Goal: Transaction & Acquisition: Book appointment/travel/reservation

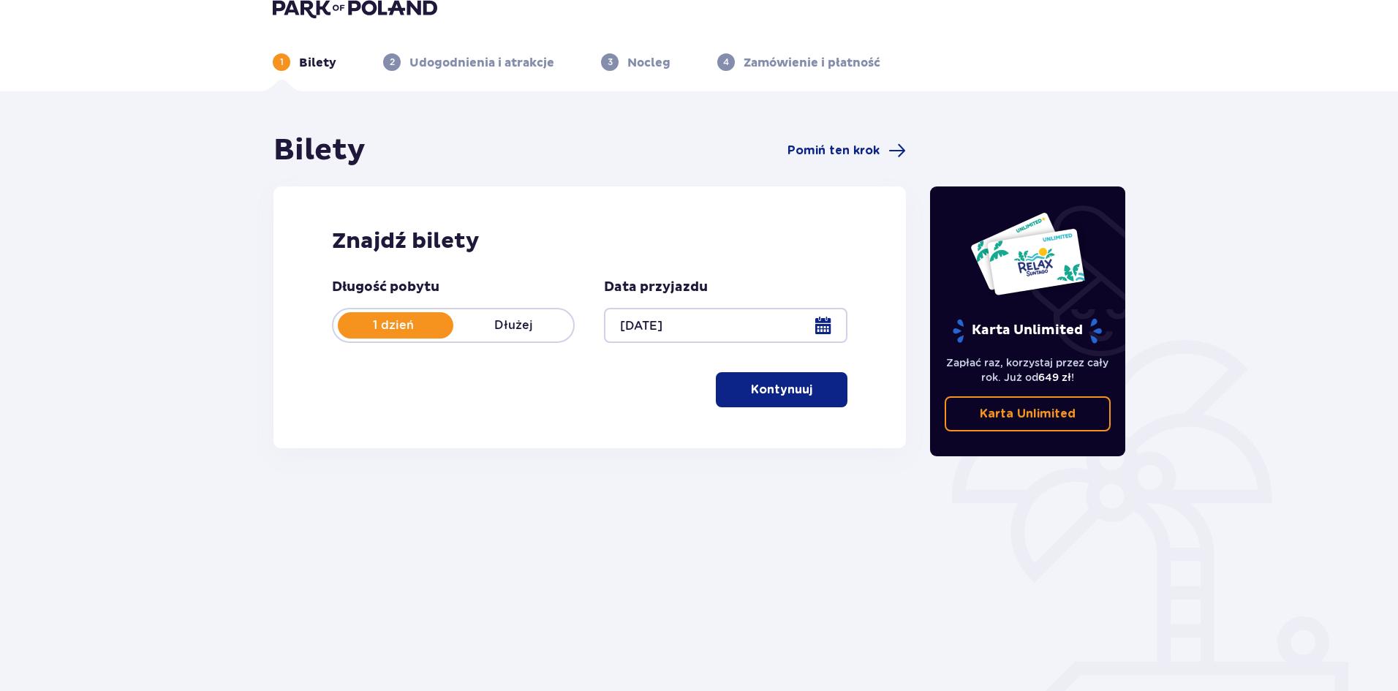
scroll to position [54, 0]
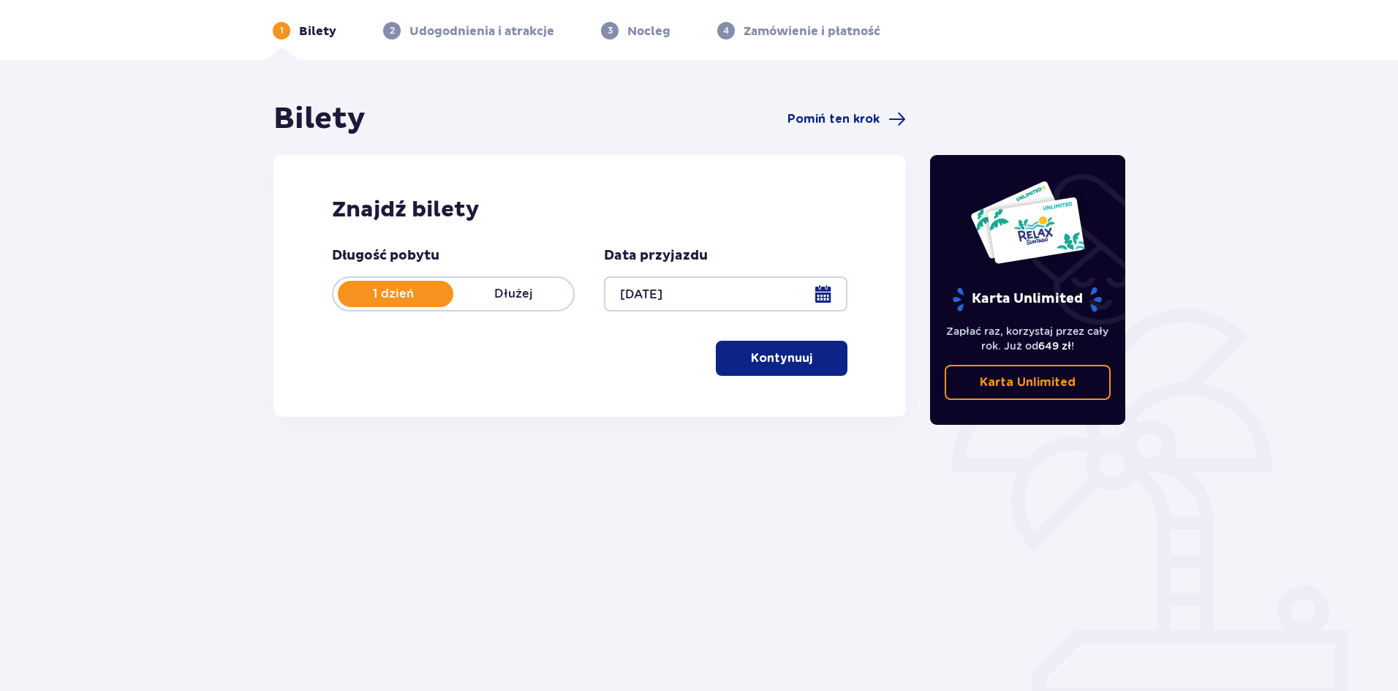
click at [781, 359] on p "Kontynuuj" at bounding box center [781, 358] width 61 height 16
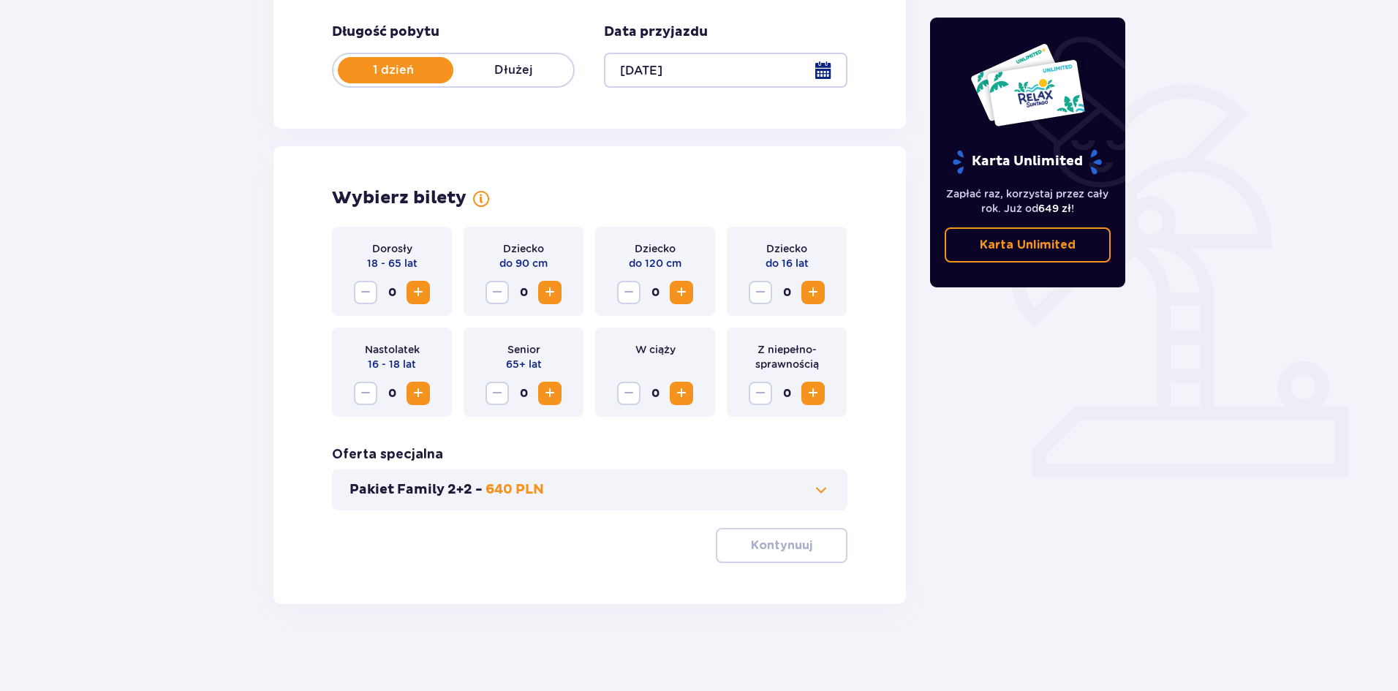
scroll to position [279, 0]
click at [421, 291] on span "Increase" at bounding box center [418, 292] width 18 height 18
click at [818, 488] on span at bounding box center [821, 489] width 18 height 18
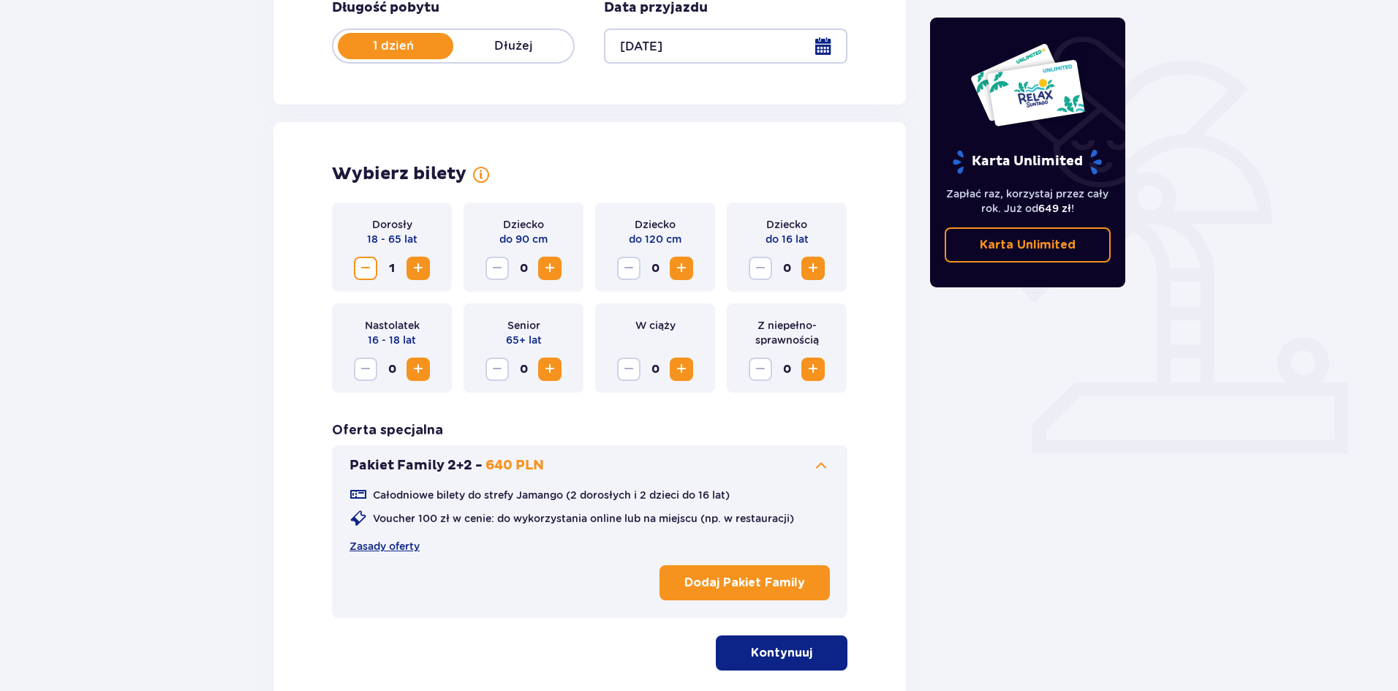
scroll to position [333, 0]
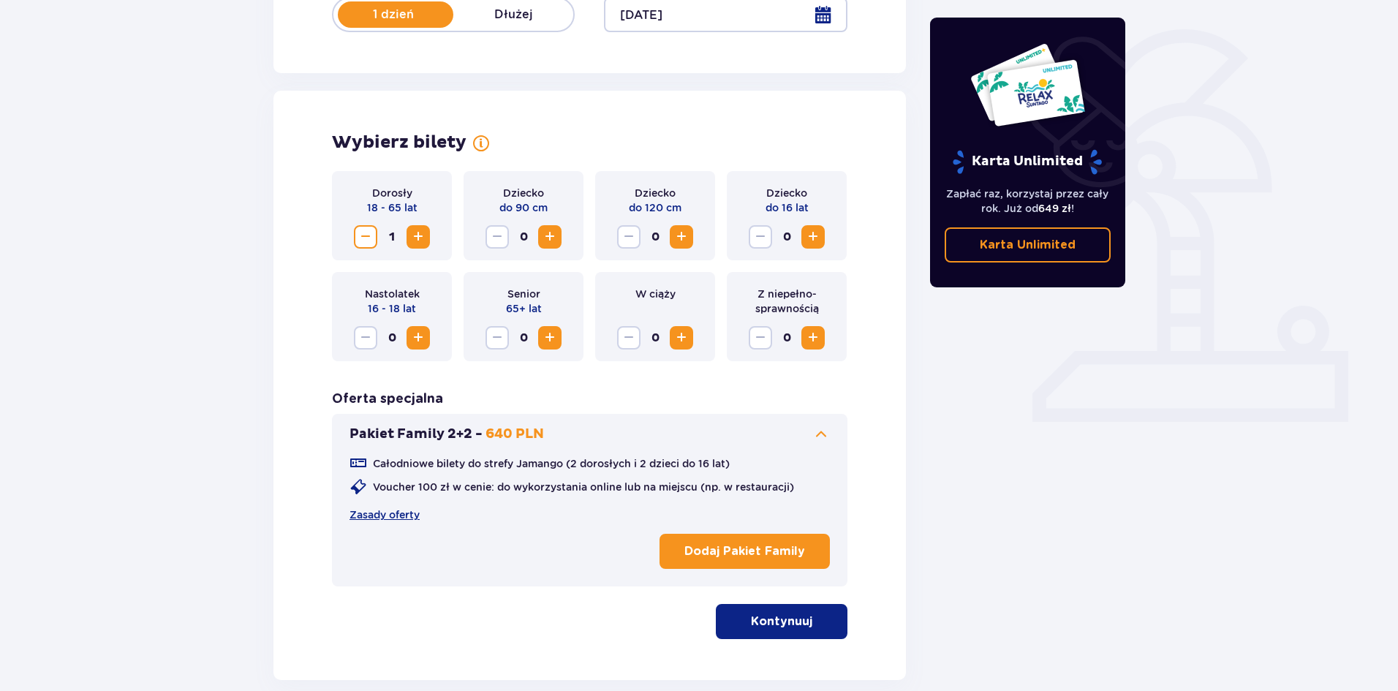
click at [770, 630] on p "Kontynuuj" at bounding box center [781, 621] width 61 height 16
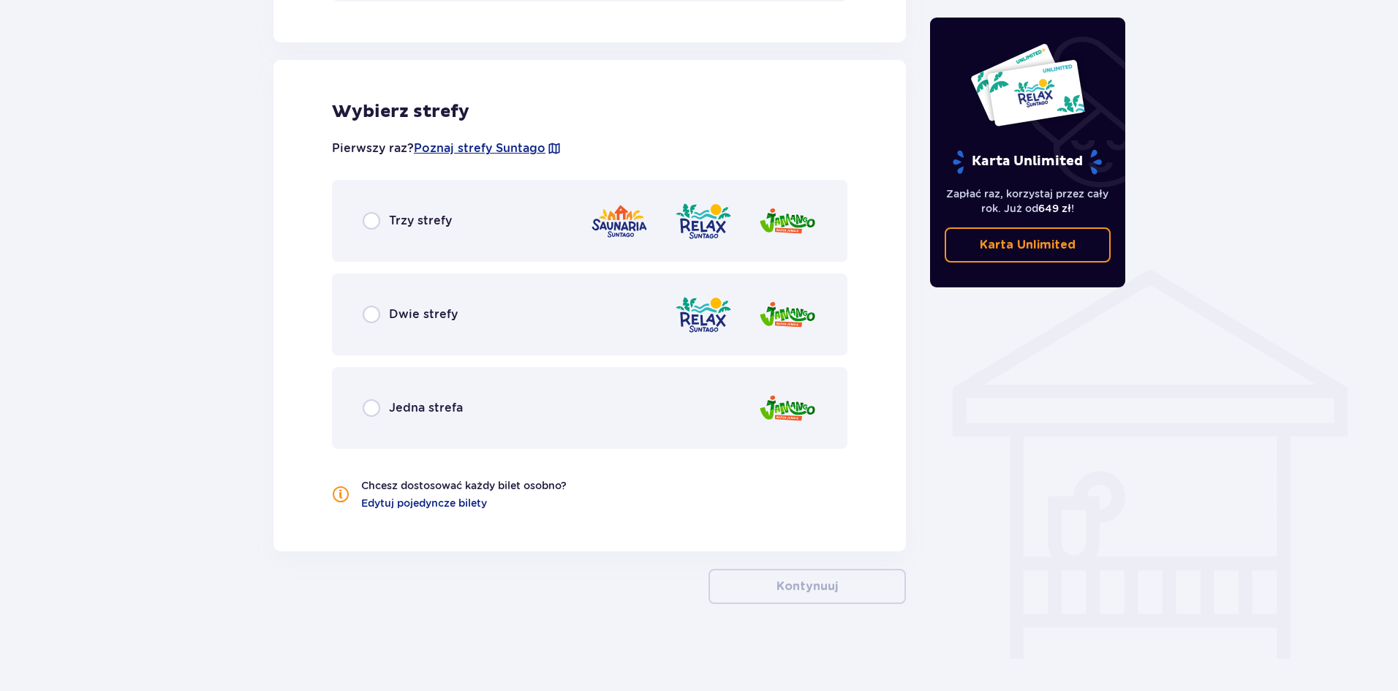
scroll to position [919, 0]
click at [437, 312] on p "Dwie strefy" at bounding box center [423, 314] width 69 height 16
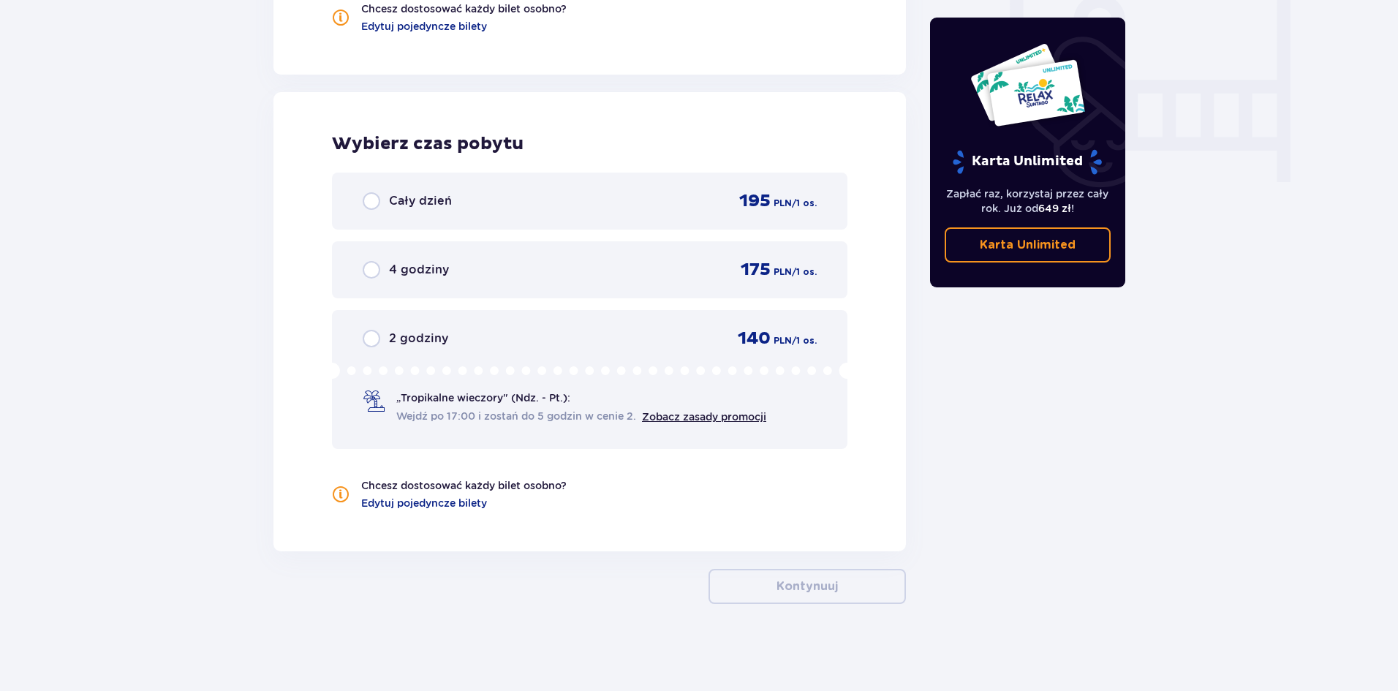
scroll to position [1396, 0]
click at [384, 275] on div "4 godziny" at bounding box center [406, 269] width 86 height 18
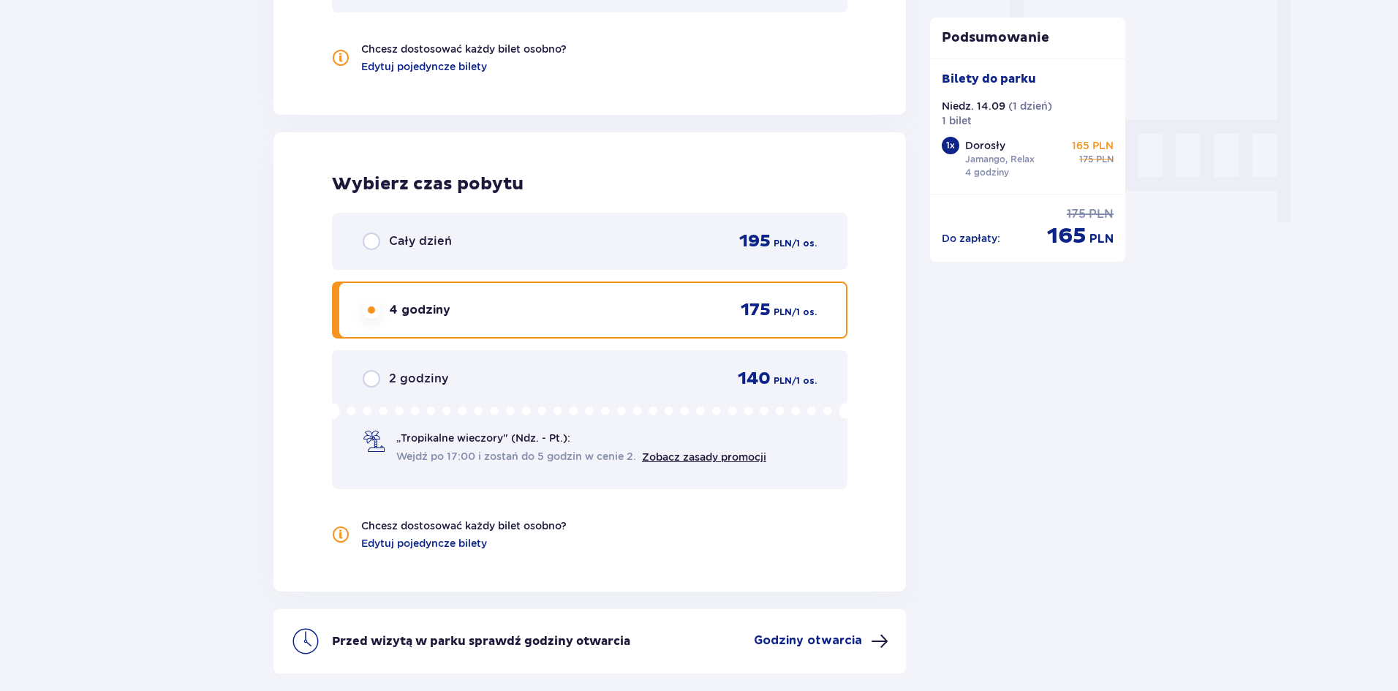
scroll to position [1478, 0]
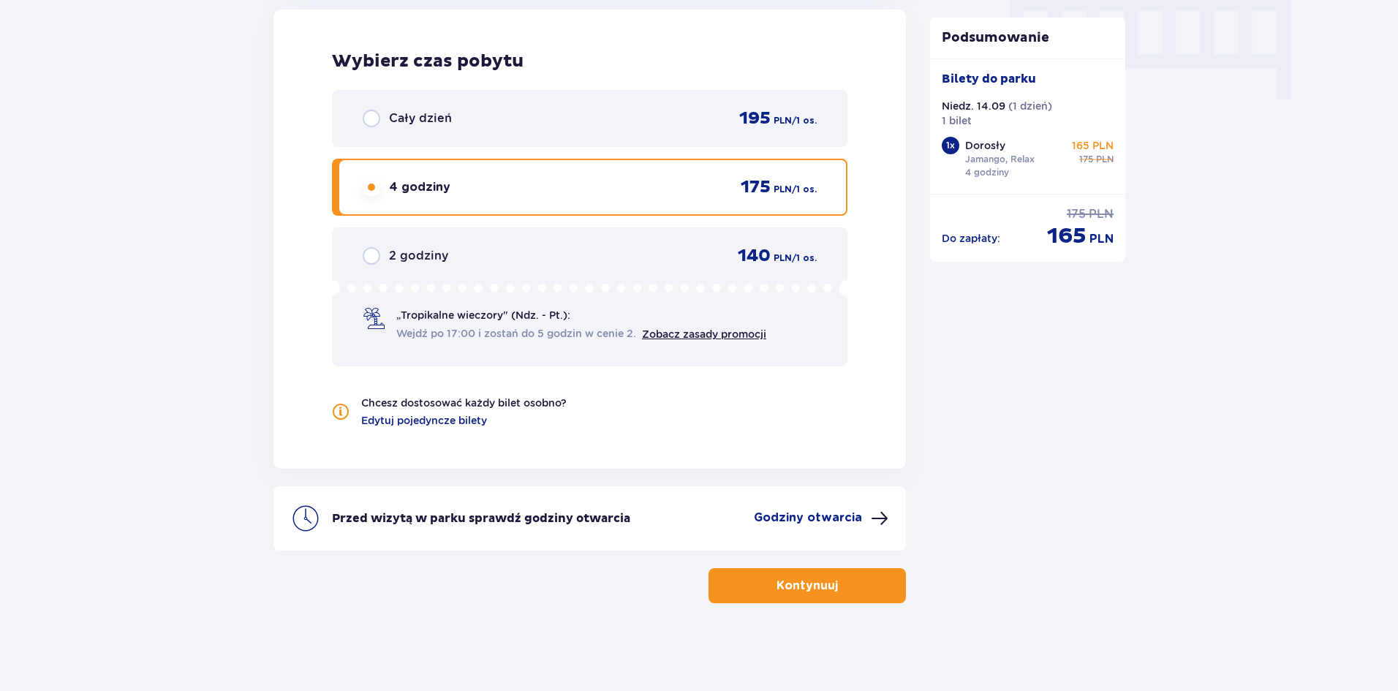
click at [808, 591] on p "Kontynuuj" at bounding box center [807, 586] width 61 height 16
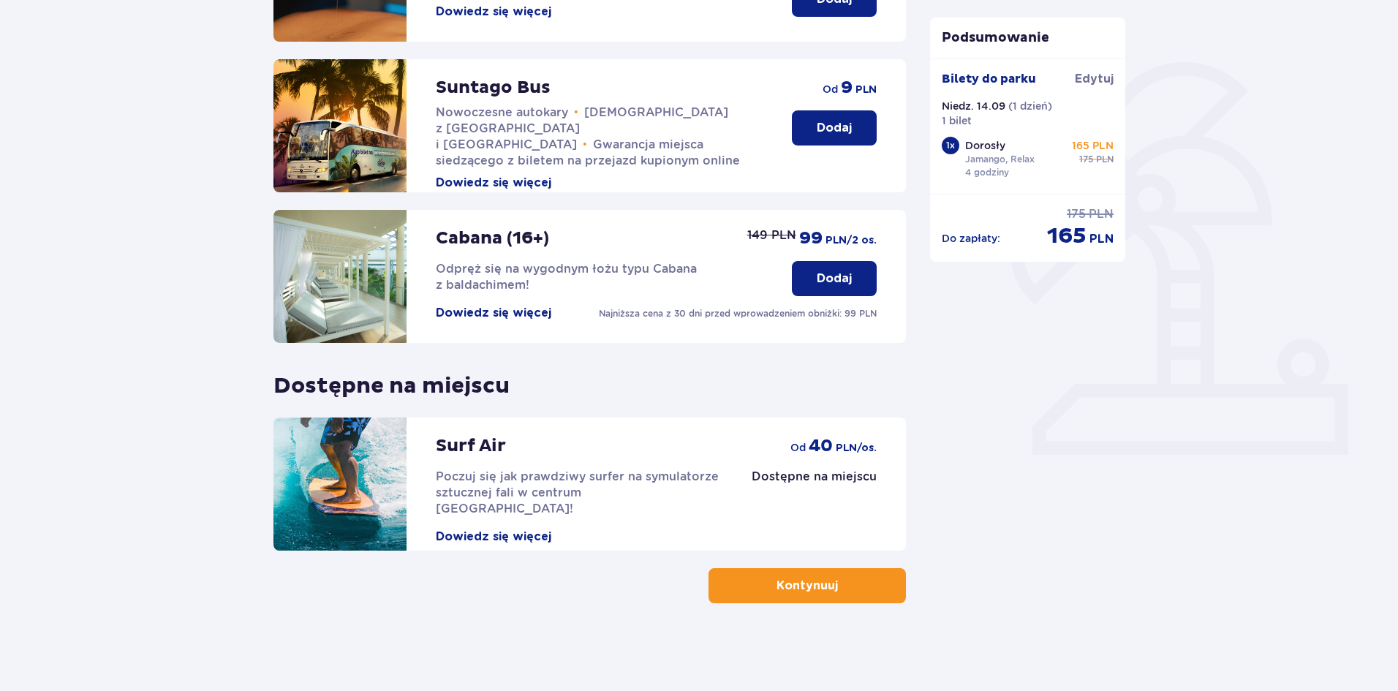
click at [800, 590] on p "Kontynuuj" at bounding box center [807, 586] width 61 height 16
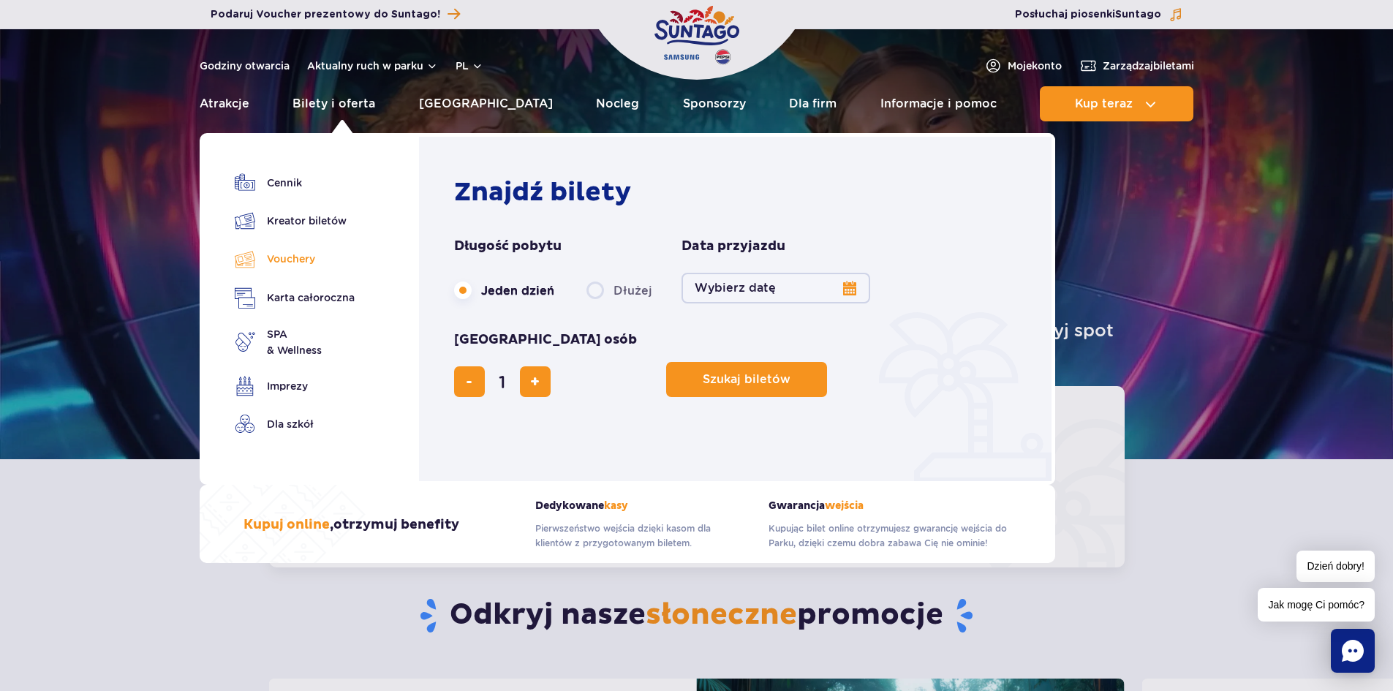
click at [268, 260] on link "Vouchery" at bounding box center [295, 259] width 120 height 21
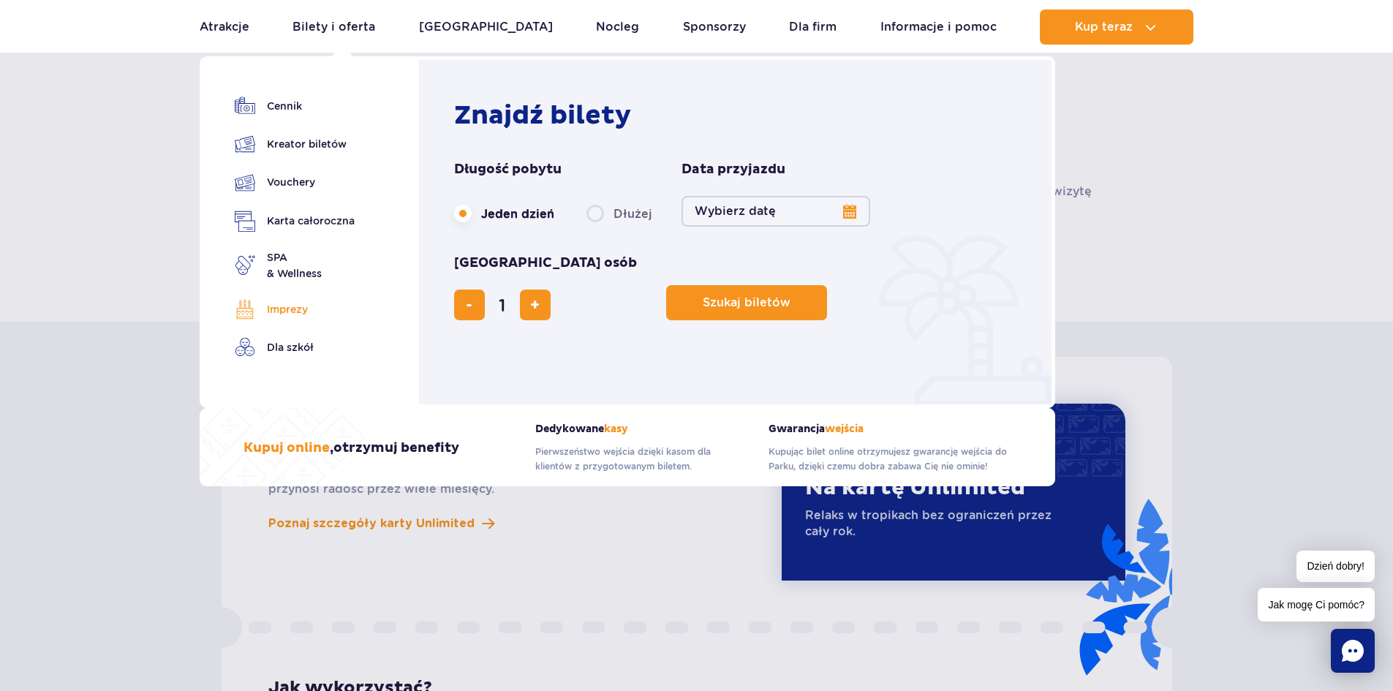
scroll to position [951, 0]
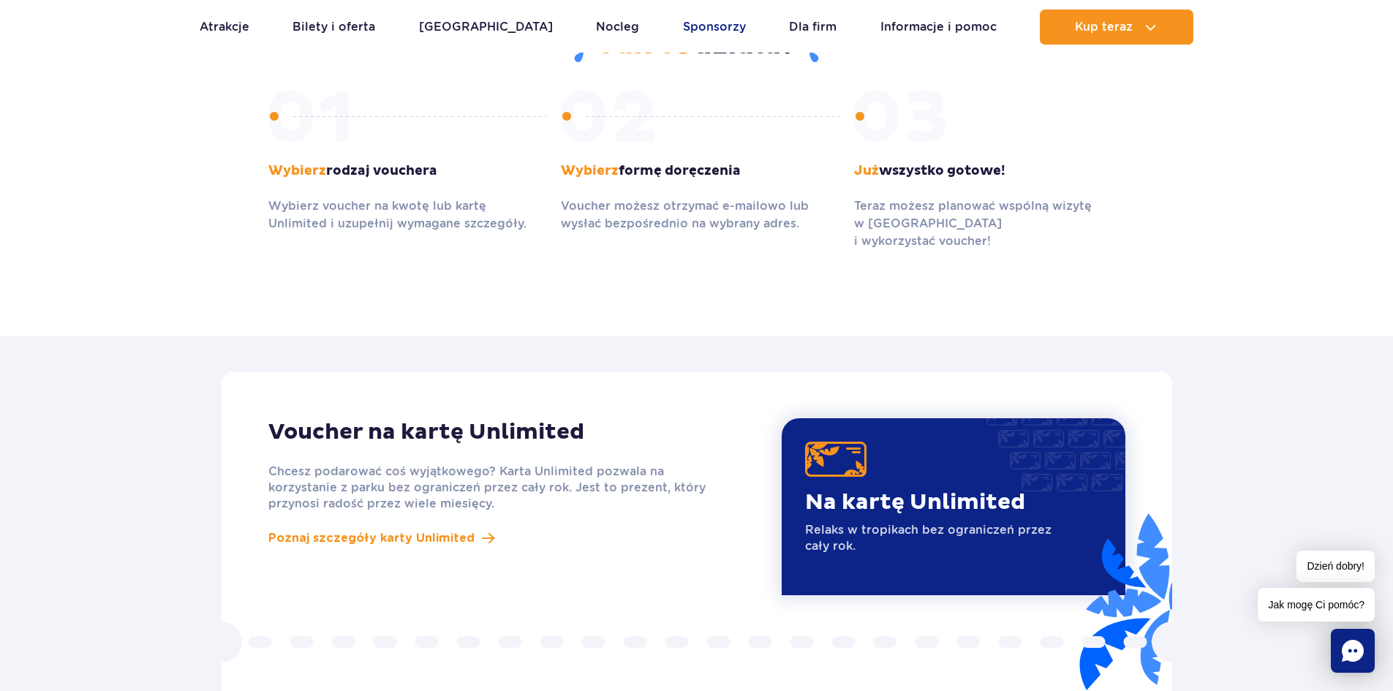
click at [683, 30] on link "Sponsorzy" at bounding box center [714, 27] width 63 height 35
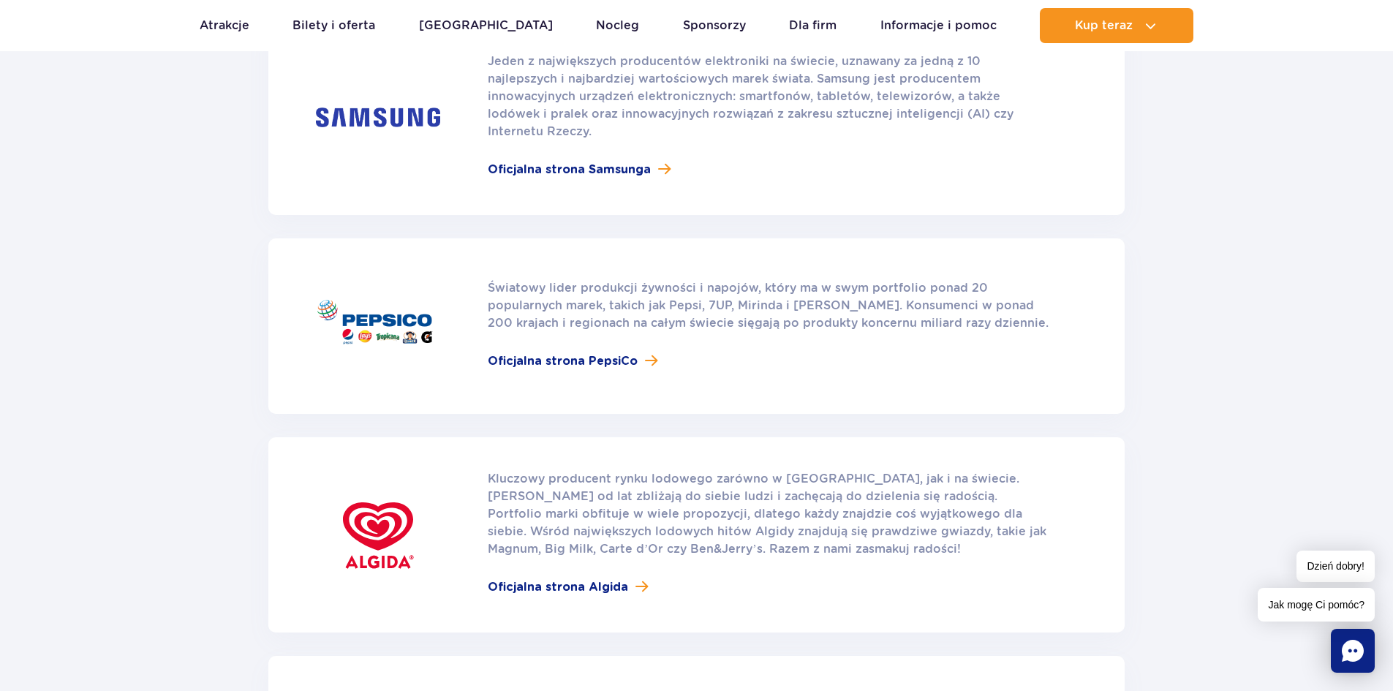
scroll to position [292, 0]
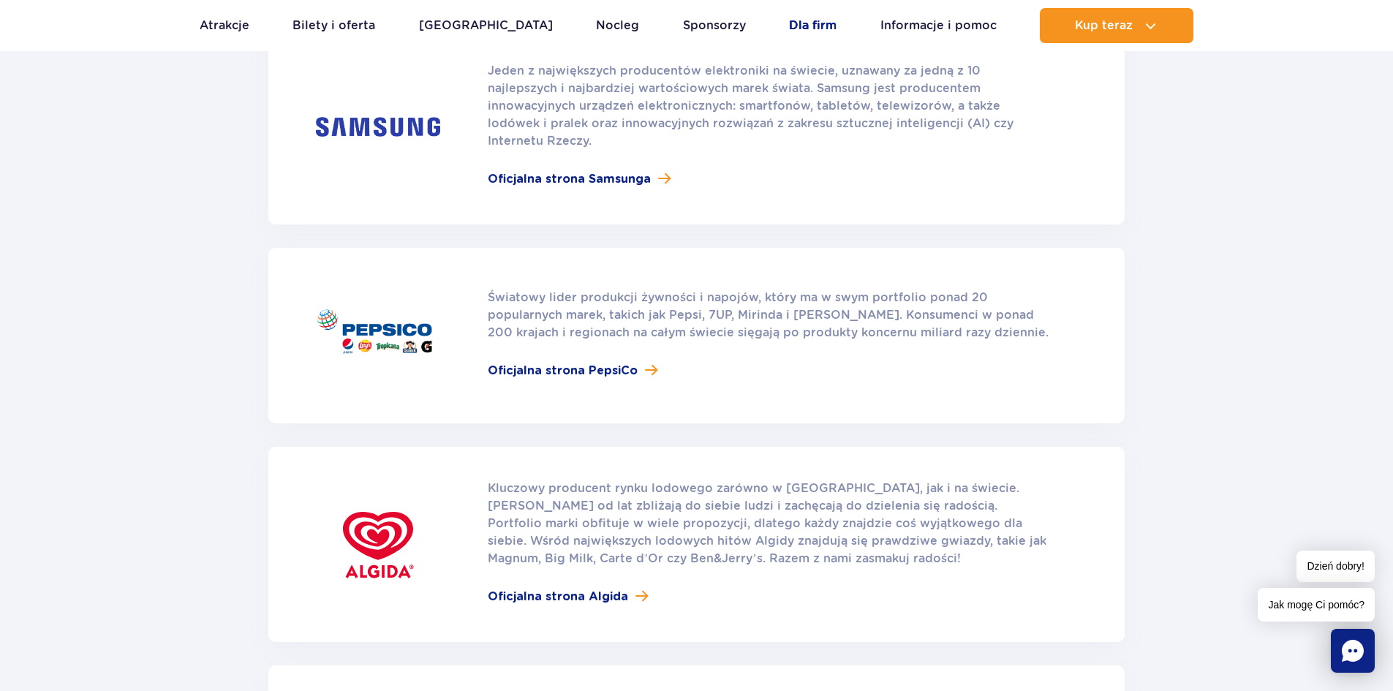
click at [793, 22] on link "Dla firm" at bounding box center [813, 25] width 48 height 35
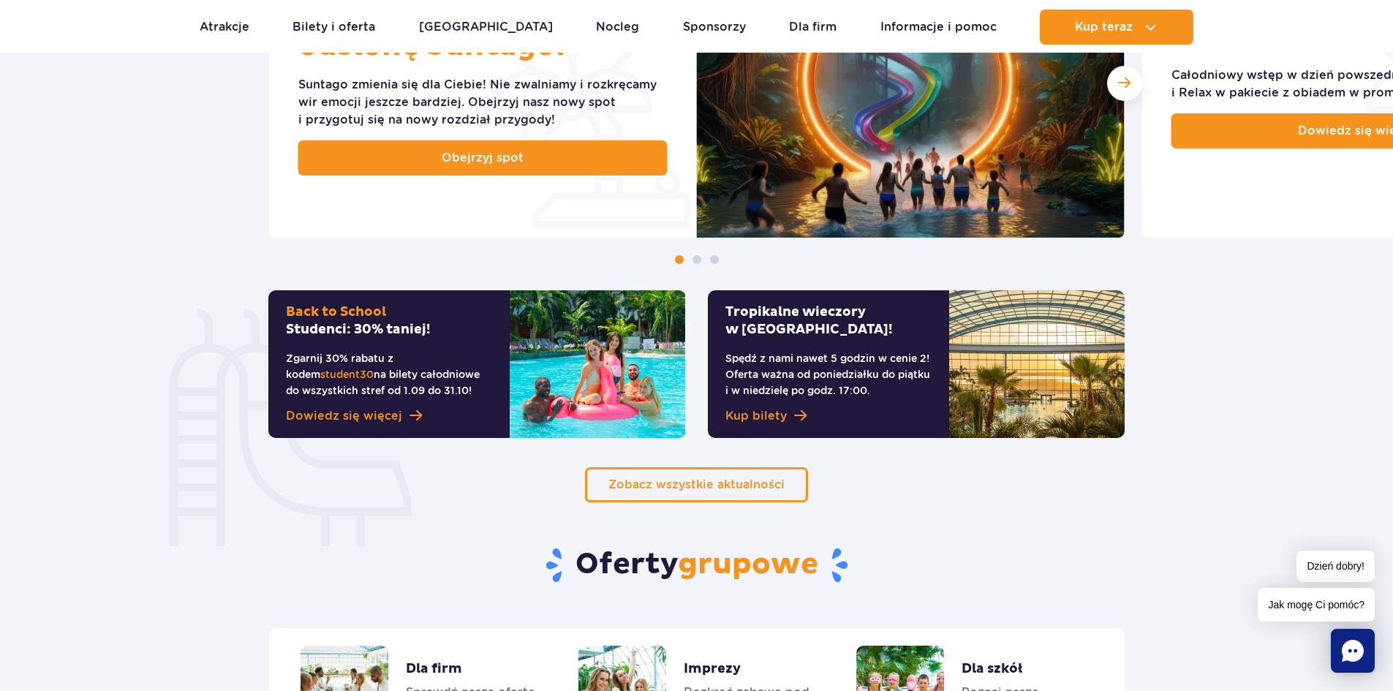
scroll to position [333, 0]
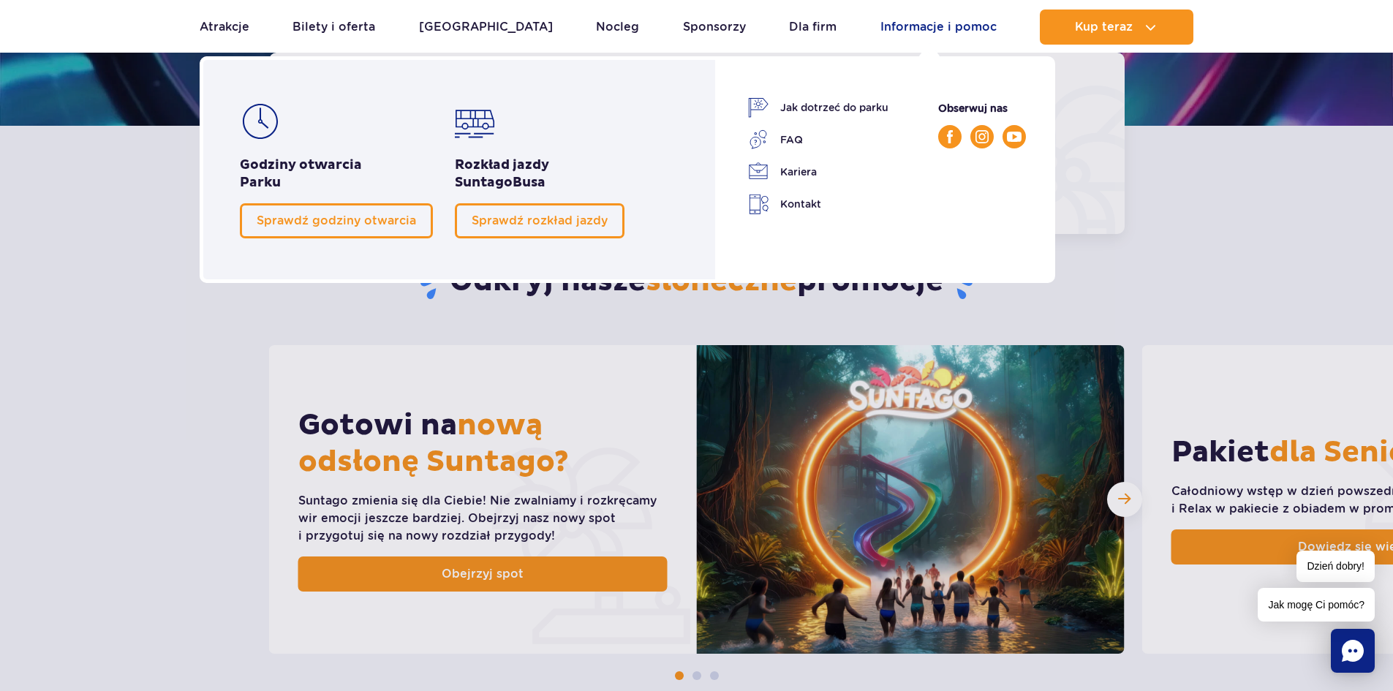
click at [918, 28] on link "Informacje i pomoc" at bounding box center [938, 27] width 116 height 35
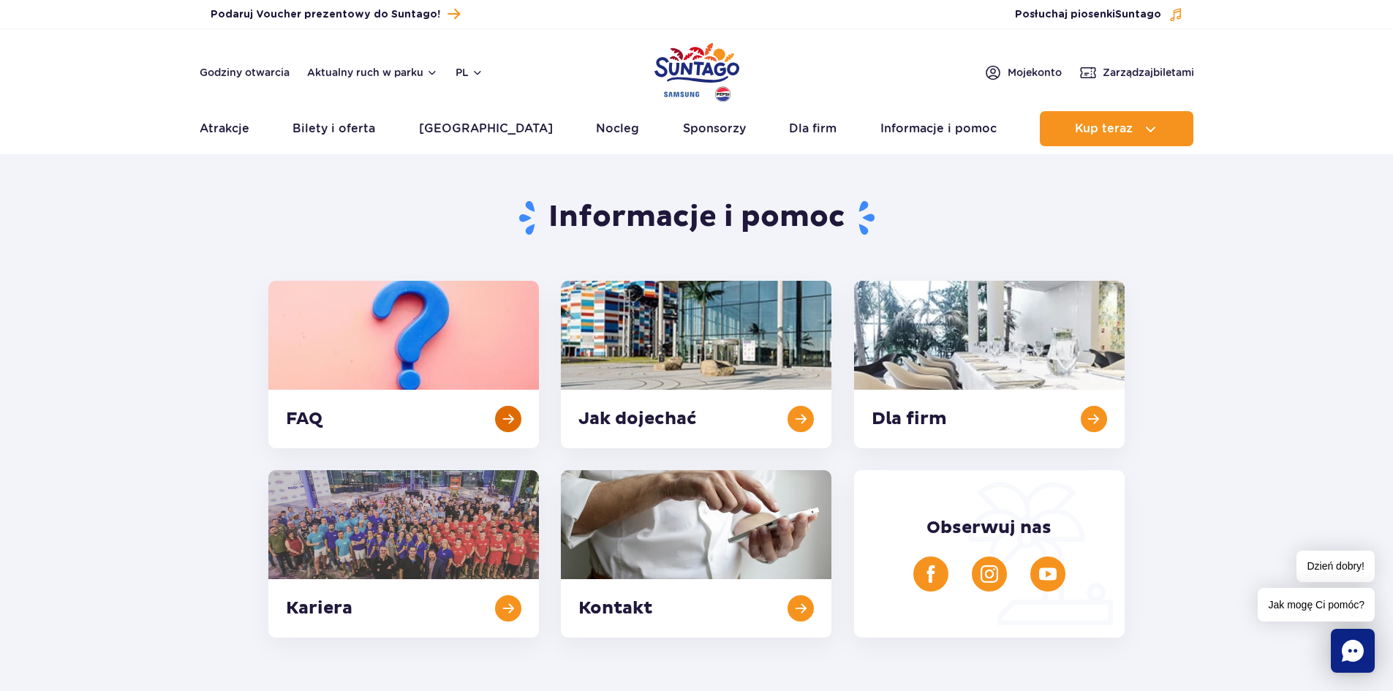
click at [386, 369] on link at bounding box center [403, 364] width 271 height 167
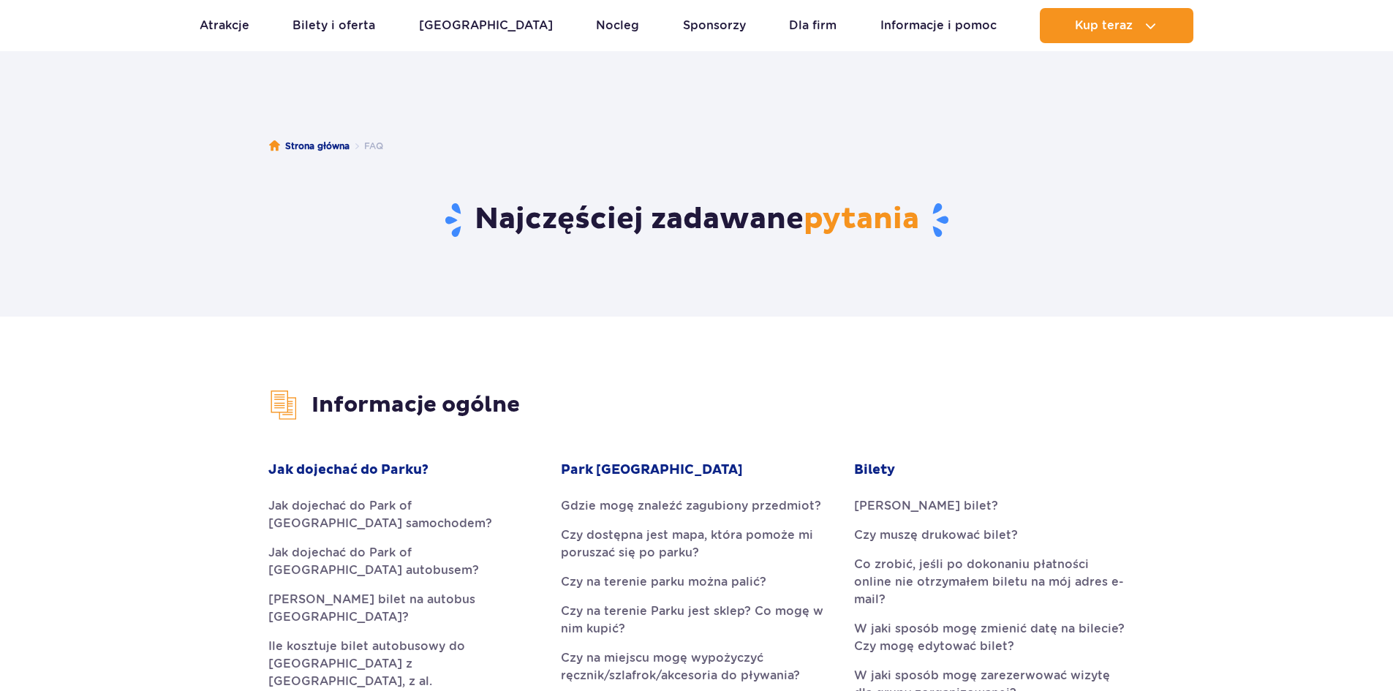
scroll to position [292, 0]
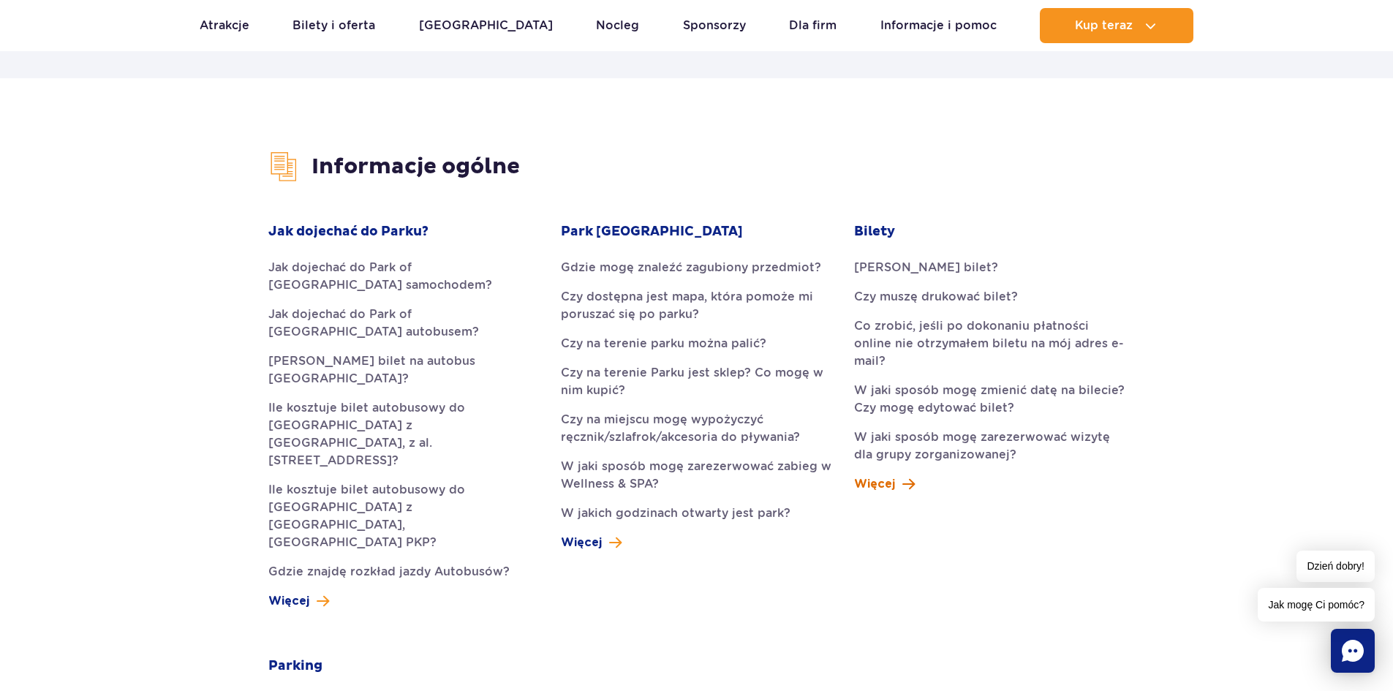
click at [896, 475] on link "Więcej" at bounding box center [884, 484] width 61 height 18
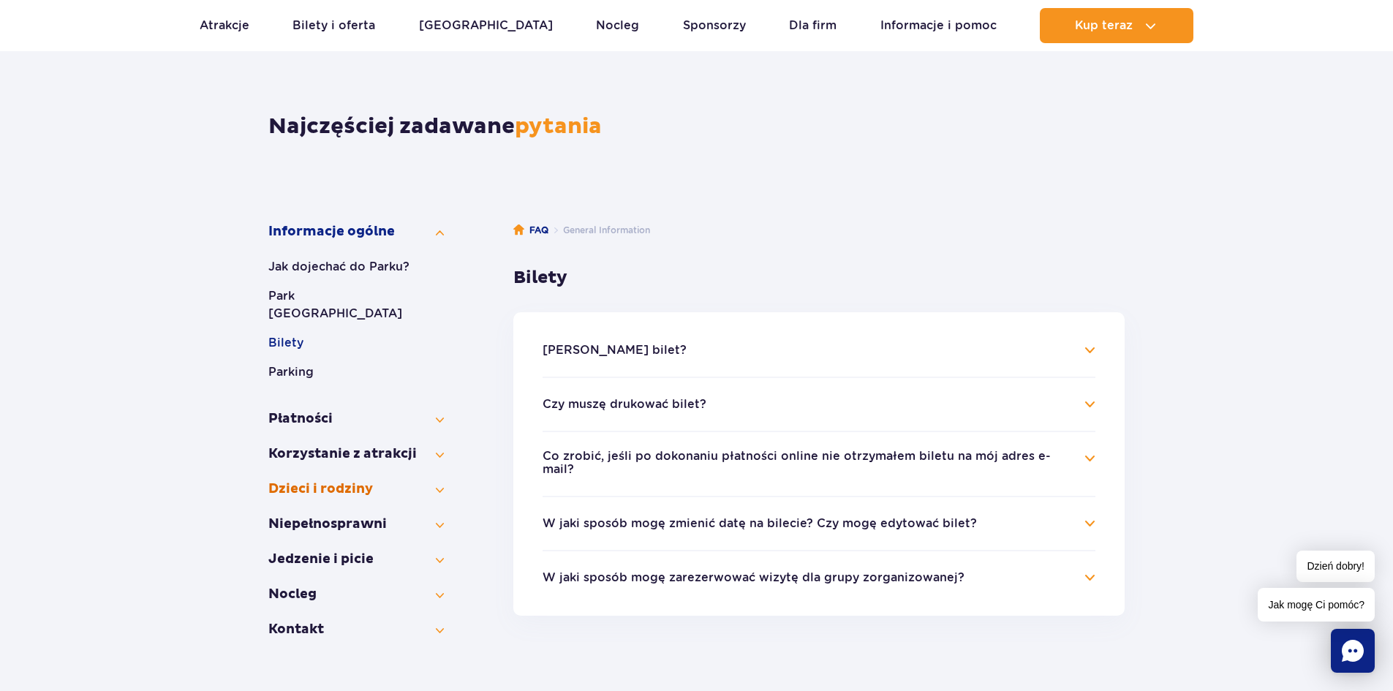
scroll to position [146, 0]
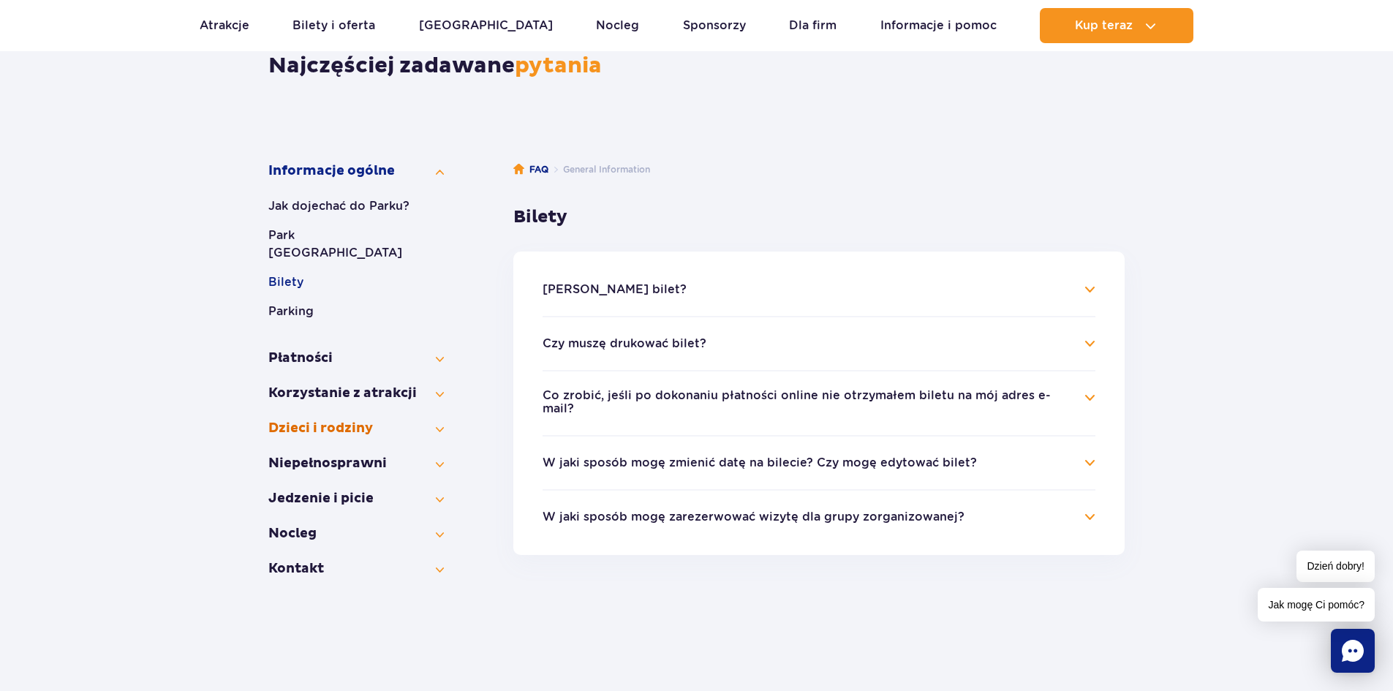
click at [431, 420] on button "Dzieci i rodziny" at bounding box center [355, 429] width 175 height 18
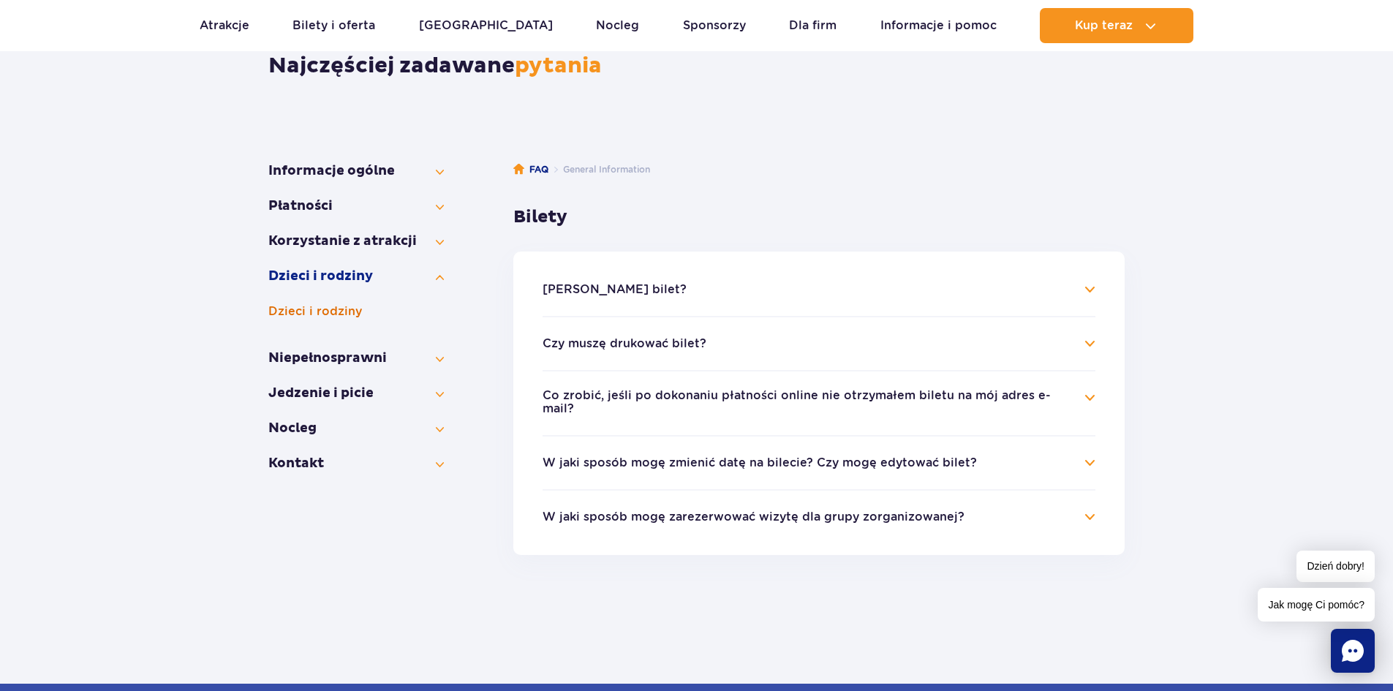
click at [333, 316] on button "Dzieci i rodziny" at bounding box center [355, 312] width 175 height 18
